Goal: Task Accomplishment & Management: Manage account settings

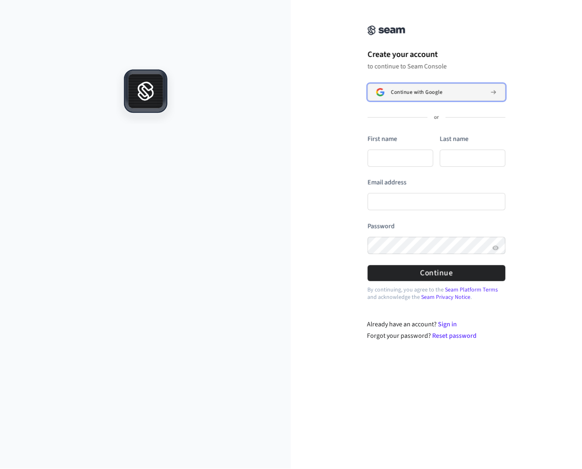
click at [390, 88] on button "Continue with Google" at bounding box center [436, 92] width 138 height 17
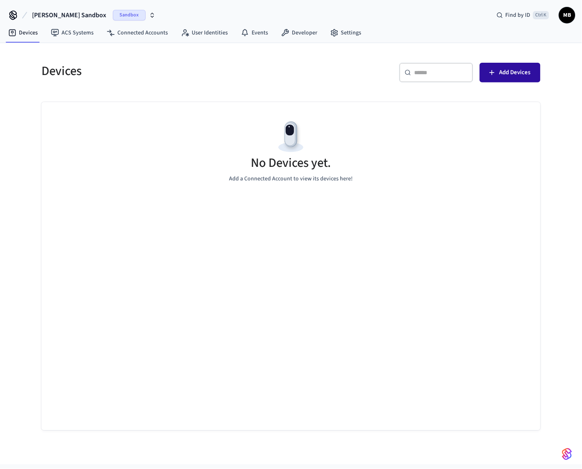
click at [525, 75] on span "Add Devices" at bounding box center [514, 72] width 31 height 11
click at [337, 33] on link "Settings" at bounding box center [346, 32] width 44 height 15
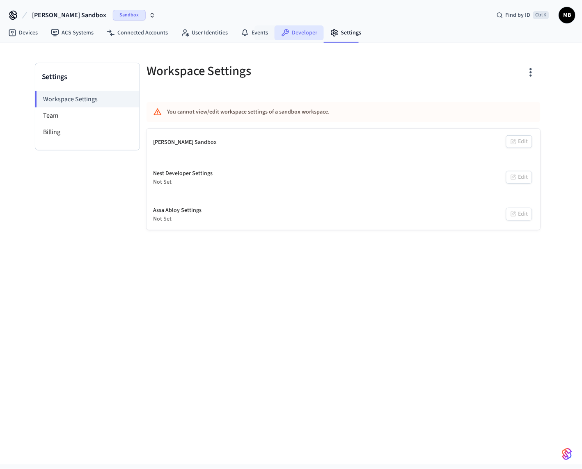
click at [299, 30] on link "Developer" at bounding box center [298, 32] width 49 height 15
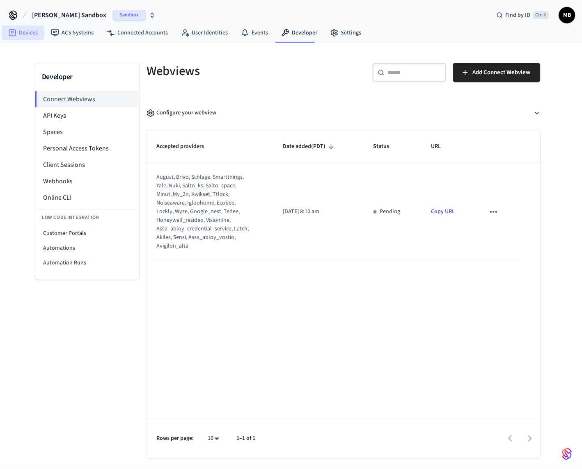
click at [25, 32] on link "Devices" at bounding box center [23, 32] width 43 height 15
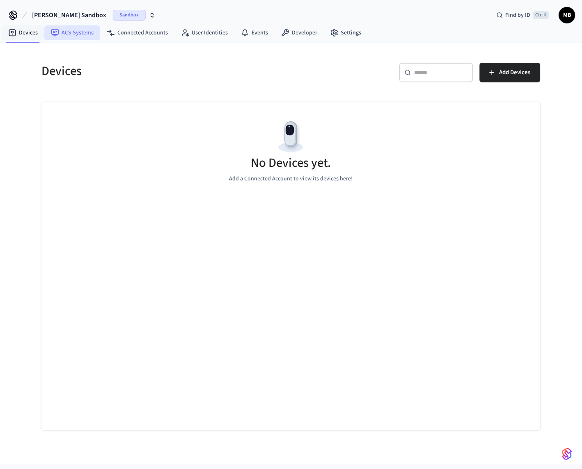
click at [58, 33] on icon at bounding box center [54, 32] width 7 height 7
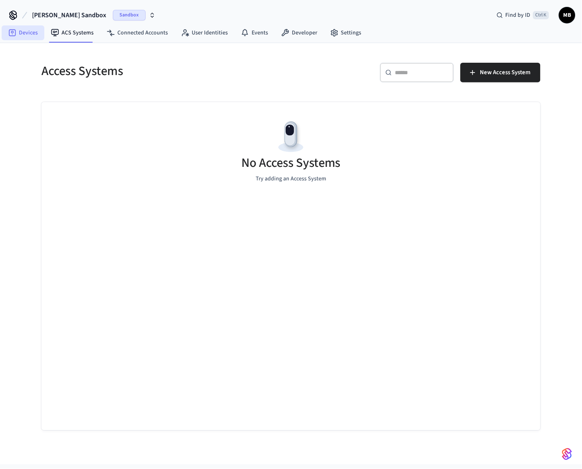
click at [23, 33] on link "Devices" at bounding box center [23, 32] width 43 height 15
